Goal: Check status: Check status

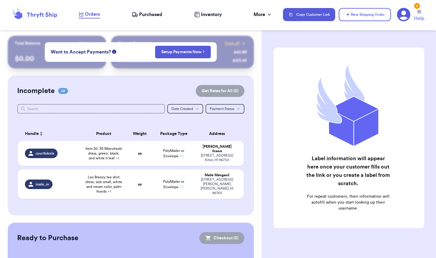
click at [157, 15] on span "Purchased" at bounding box center [150, 14] width 23 height 7
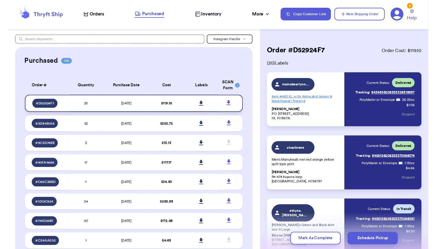
scroll to position [154, 0]
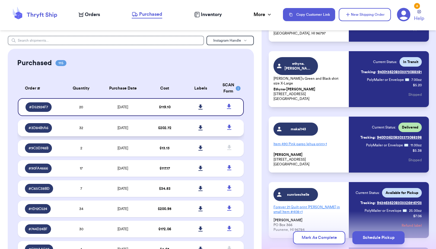
click at [181, 136] on td "$ 202.72" at bounding box center [165, 127] width 36 height 17
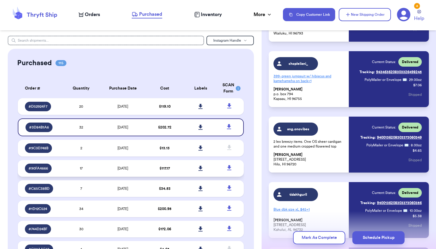
click at [192, 175] on td at bounding box center [201, 168] width 36 height 17
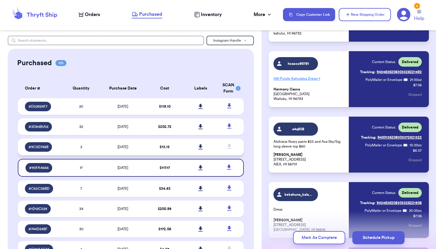
click at [189, 154] on td at bounding box center [201, 146] width 36 height 17
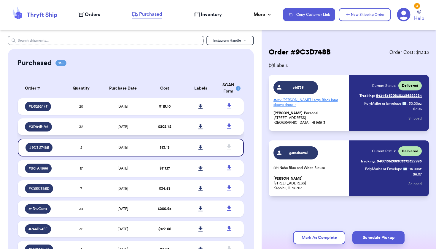
click at [191, 135] on td at bounding box center [201, 126] width 36 height 17
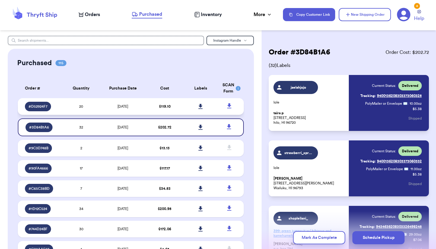
click at [190, 115] on td at bounding box center [201, 106] width 36 height 17
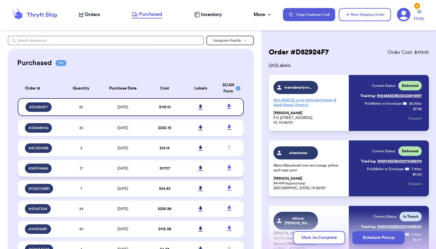
click at [132, 169] on td "[DATE]" at bounding box center [123, 168] width 48 height 17
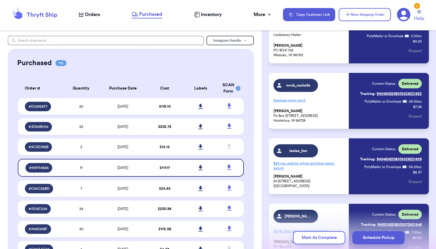
scroll to position [471, 0]
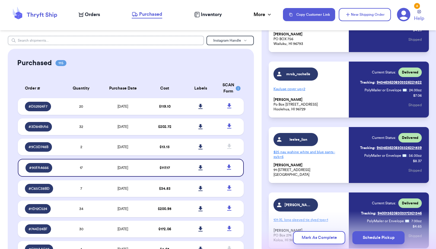
click at [197, 42] on input "text" at bounding box center [106, 41] width 196 height 10
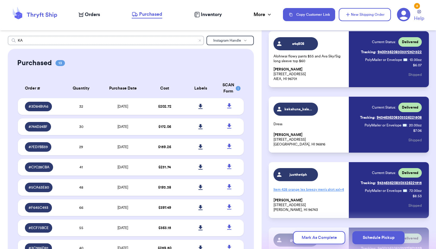
type input "K"
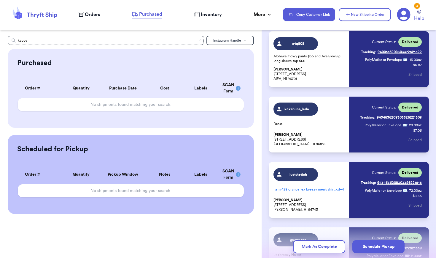
click at [212, 4] on header "Orders Purchased Inventory More Stats Completed Orders Payments Payouts Copy Cu…" at bounding box center [218, 15] width 436 height 30
click at [124, 41] on input "kappa" at bounding box center [106, 41] width 196 height 10
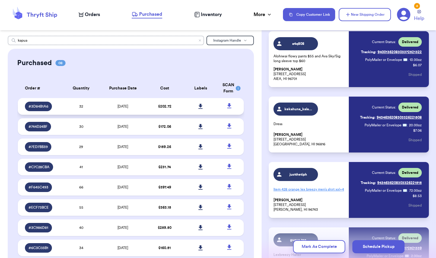
type input "kapua"
click at [142, 112] on td "[DATE]" at bounding box center [123, 106] width 48 height 17
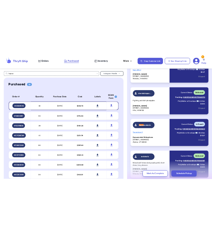
scroll to position [470, 0]
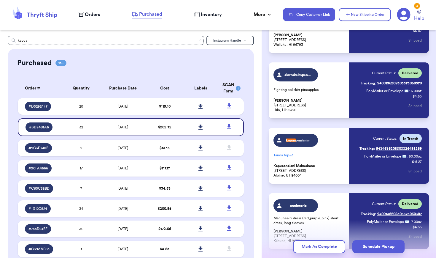
click at [212, 153] on p "Tanoa top + 3" at bounding box center [310, 155] width 72 height 10
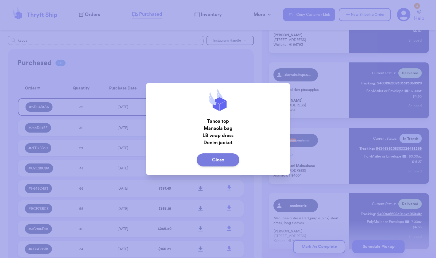
click at [212, 158] on button "Close" at bounding box center [218, 159] width 43 height 13
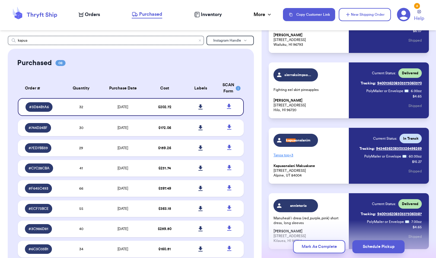
click at [212, 148] on link "Tracking: 9434636208303326498269" at bounding box center [391, 149] width 62 height 10
